Goal: Information Seeking & Learning: Learn about a topic

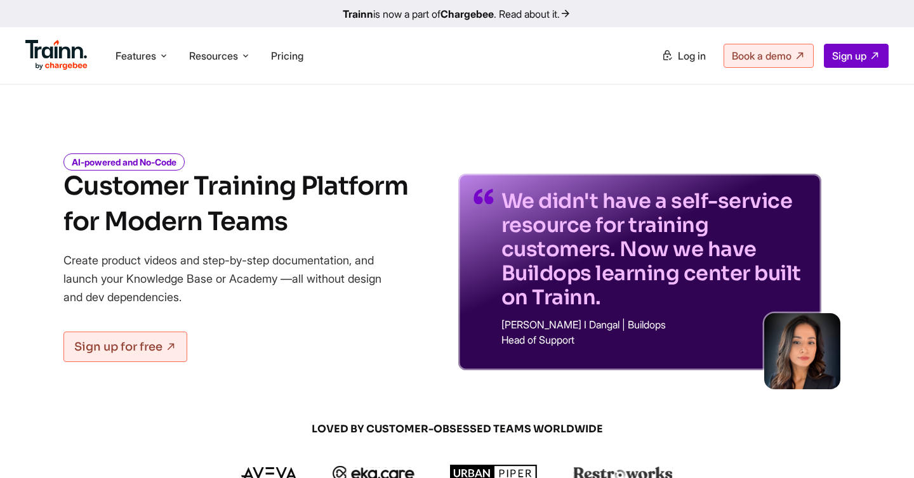
click at [520, 15] on link "Trainn is now a part of Chargebee . Read about it." at bounding box center [457, 13] width 914 height 27
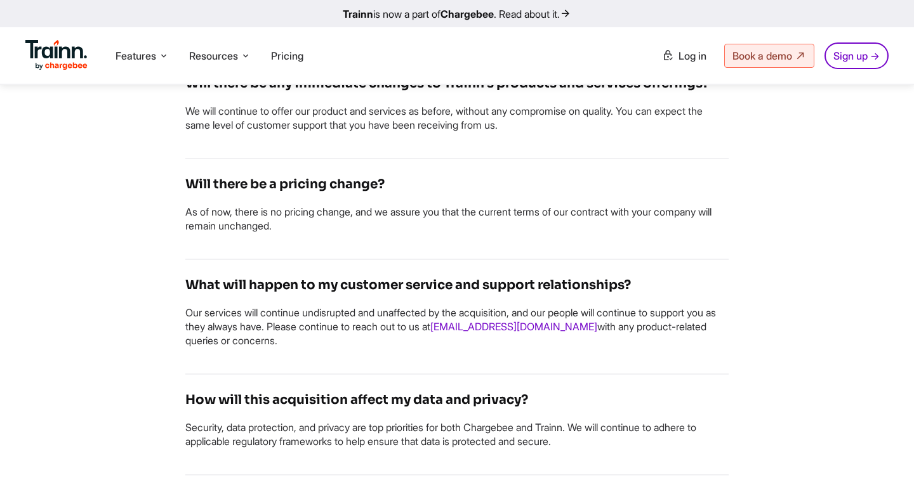
scroll to position [1081, 0]
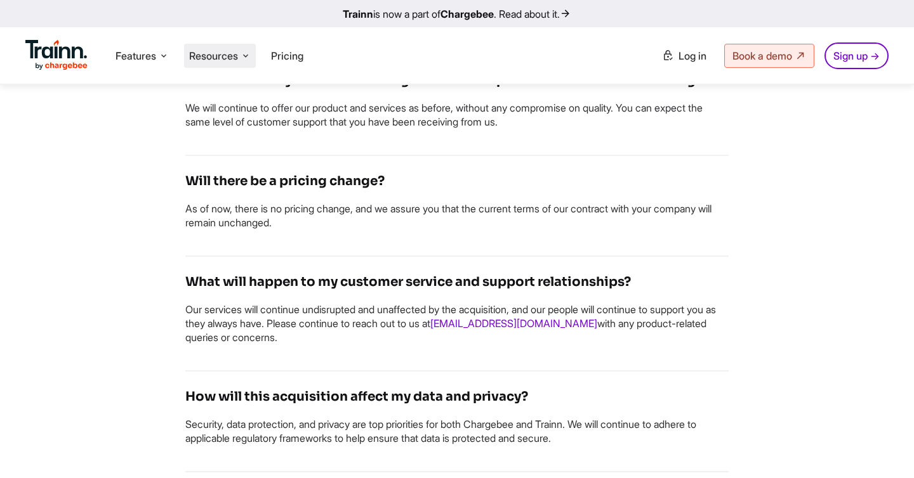
click at [237, 60] on span "Resources" at bounding box center [213, 56] width 49 height 14
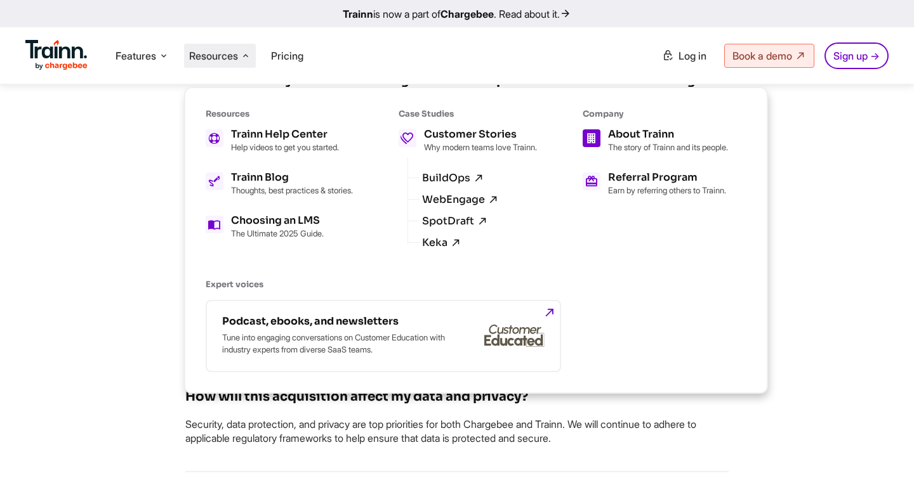
click at [644, 152] on p "The story of Trainn and its people." at bounding box center [668, 147] width 120 height 10
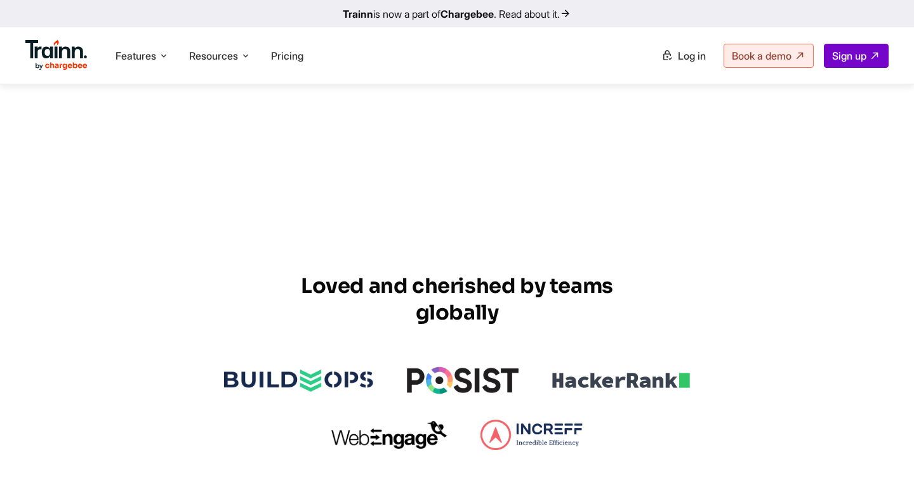
scroll to position [3400, 0]
